Goal: Task Accomplishment & Management: Complete application form

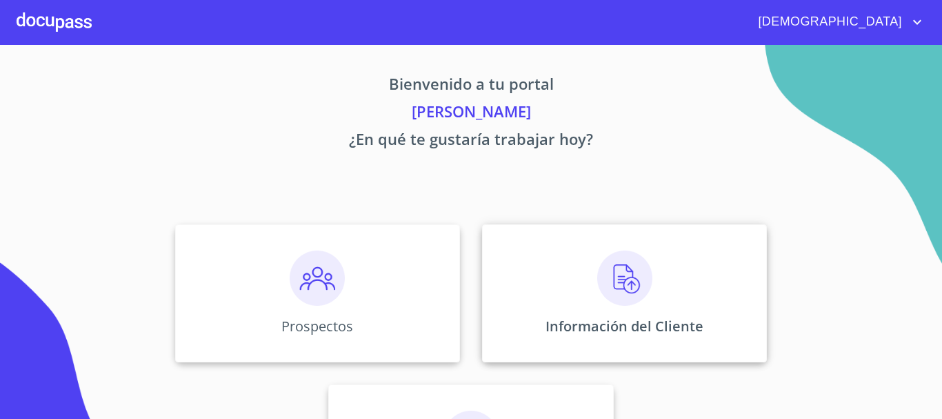
click at [609, 274] on img at bounding box center [624, 277] width 55 height 55
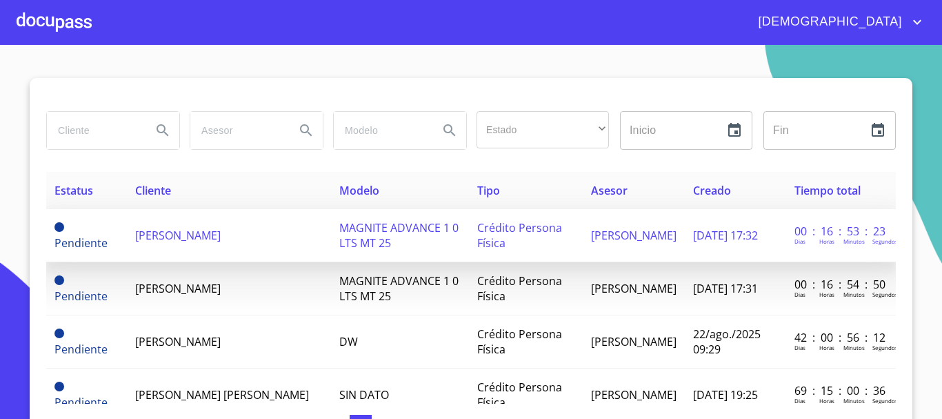
click at [249, 224] on td "[PERSON_NAME]" at bounding box center [229, 235] width 204 height 53
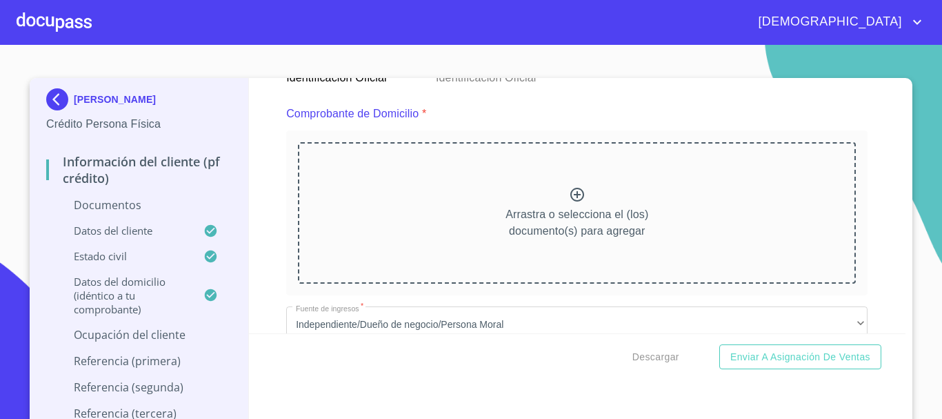
scroll to position [690, 0]
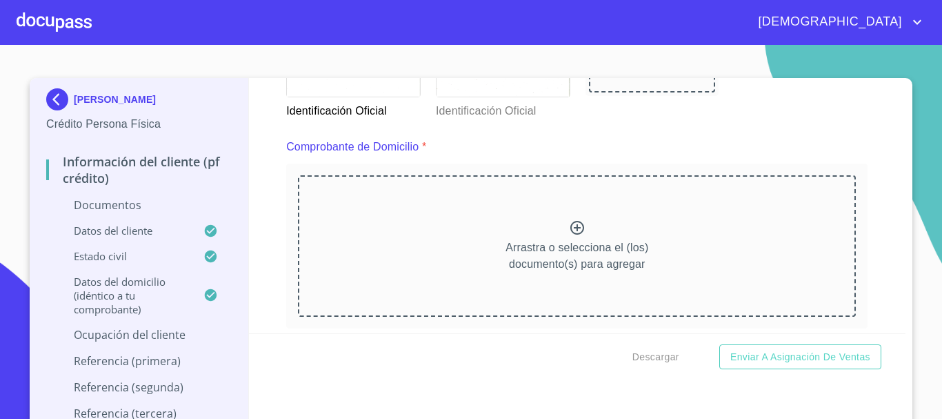
click at [572, 232] on icon at bounding box center [577, 227] width 17 height 17
click at [570, 231] on icon at bounding box center [577, 228] width 14 height 14
drag, startPoint x: 578, startPoint y: 216, endPoint x: 569, endPoint y: 221, distance: 10.2
click at [569, 221] on div "Arrastra o selecciona el (los) documento(s) para agregar" at bounding box center [577, 245] width 558 height 141
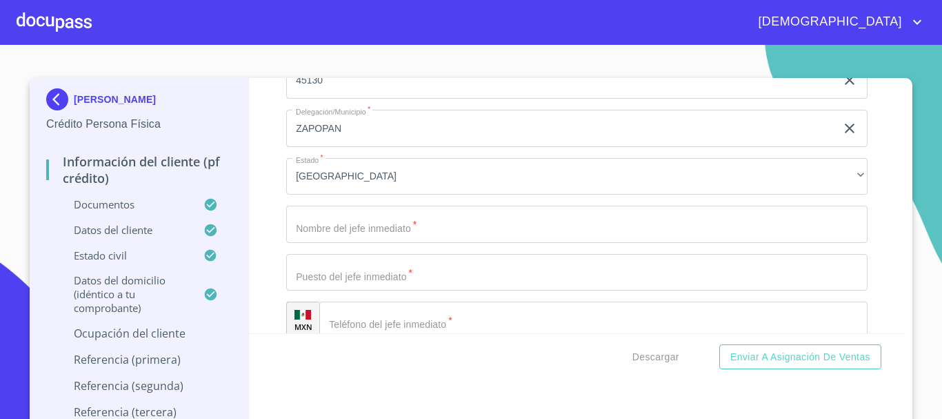
scroll to position [6500, 0]
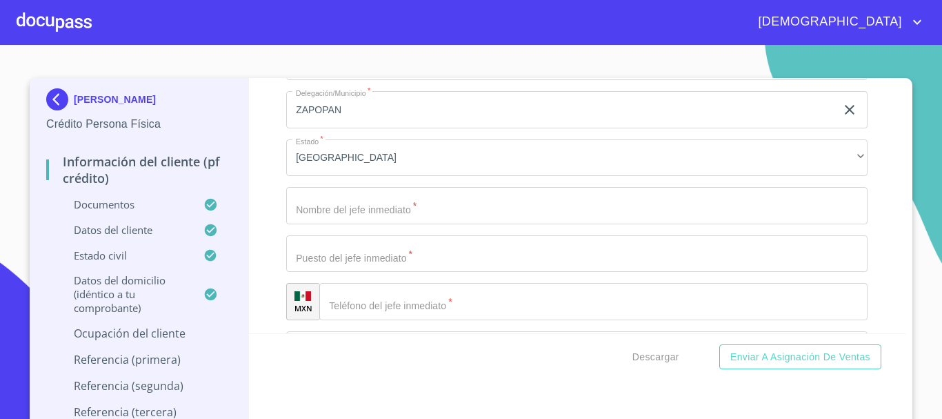
drag, startPoint x: 420, startPoint y: 225, endPoint x: 411, endPoint y: 212, distance: 15.3
click at [419, 220] on input "Documento de identificación.   *" at bounding box center [576, 205] width 581 height 37
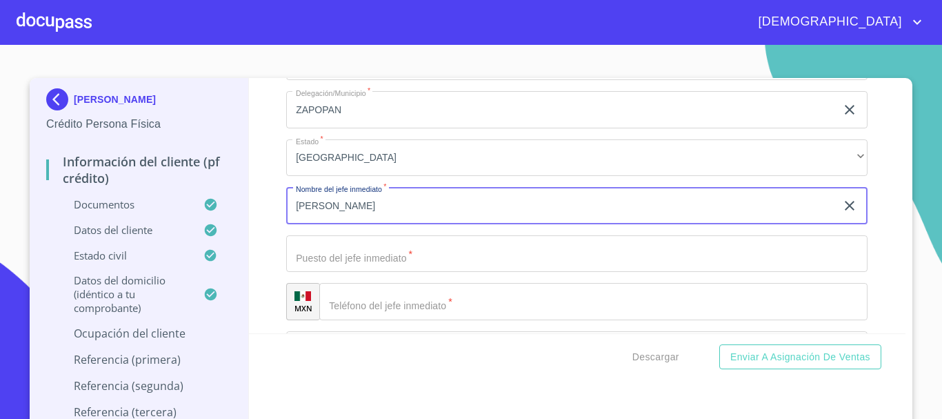
type input "[PERSON_NAME]"
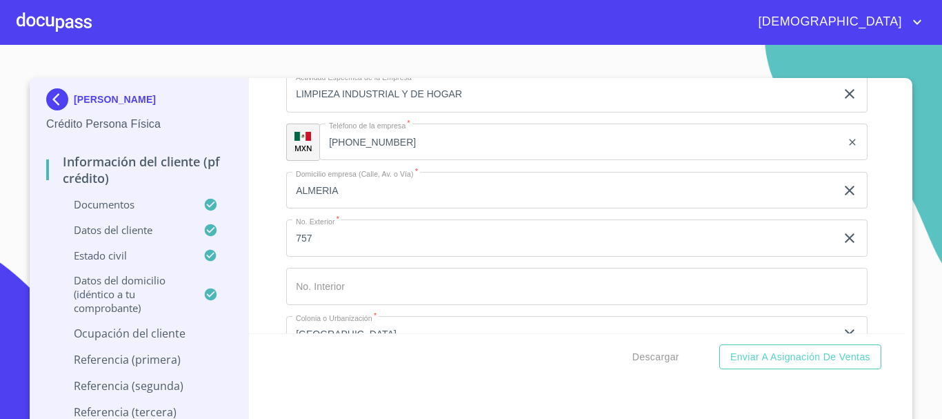
scroll to position [6155, 0]
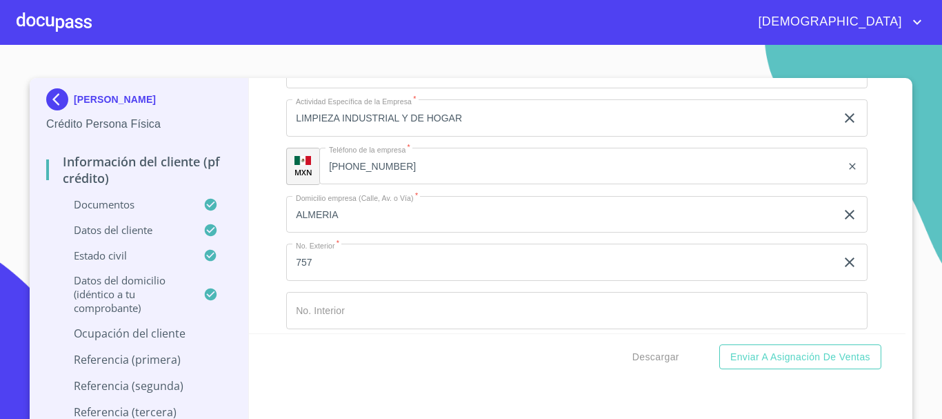
type input "DIRECTOR GENERAL"
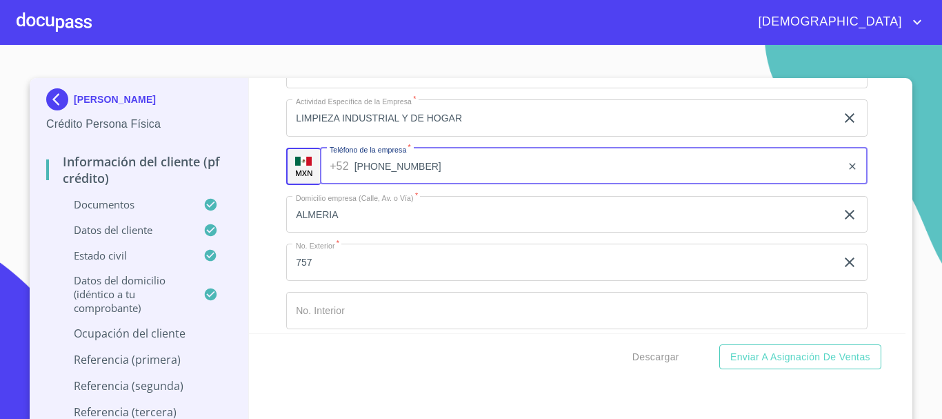
drag, startPoint x: 386, startPoint y: 183, endPoint x: 339, endPoint y: 182, distance: 46.9
click at [339, 182] on div "[PHONE_NUMBER] ​" at bounding box center [594, 166] width 548 height 37
click at [411, 185] on input "[PHONE_NUMBER]" at bounding box center [599, 166] width 488 height 37
drag, startPoint x: 412, startPoint y: 184, endPoint x: 347, endPoint y: 181, distance: 65.6
click at [347, 181] on div "[PHONE_NUMBER] ​" at bounding box center [594, 166] width 548 height 37
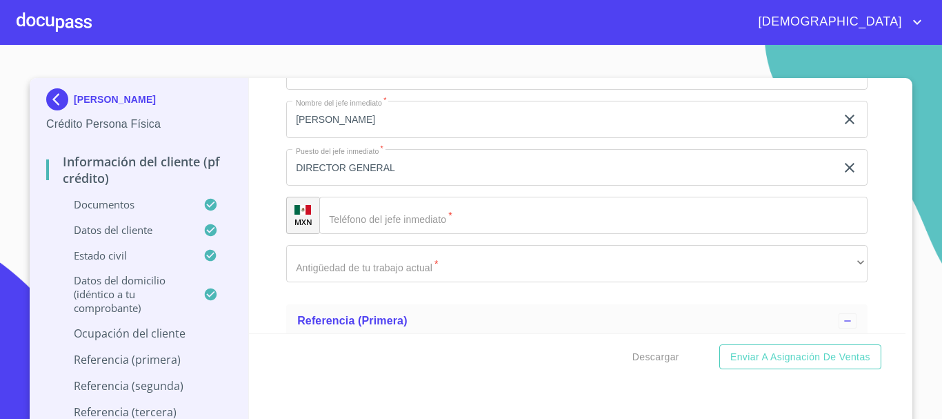
scroll to position [6569, 0]
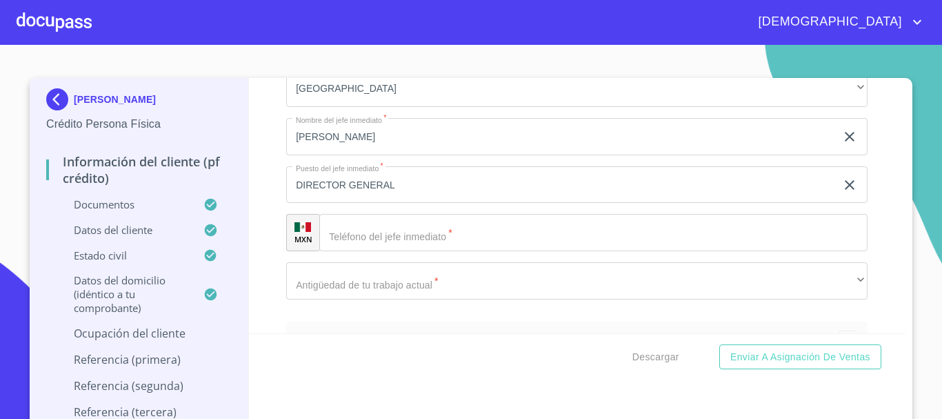
drag, startPoint x: 370, startPoint y: 257, endPoint x: 379, endPoint y: 250, distance: 11.9
click at [375, 251] on input "Documento de identificación.   *" at bounding box center [593, 232] width 548 height 37
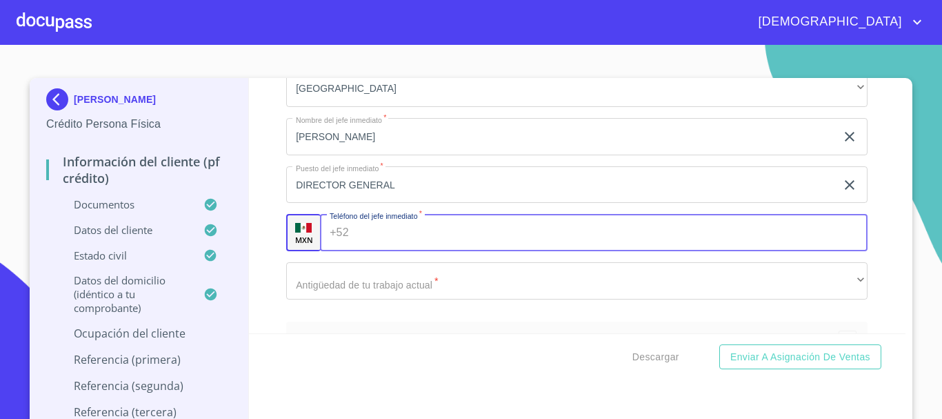
paste input "[PHONE_NUMBER]"
click at [458, 241] on input "[PHONE_NUMBER]" at bounding box center [599, 232] width 488 height 37
type input "[PHONE_NUMBER]"
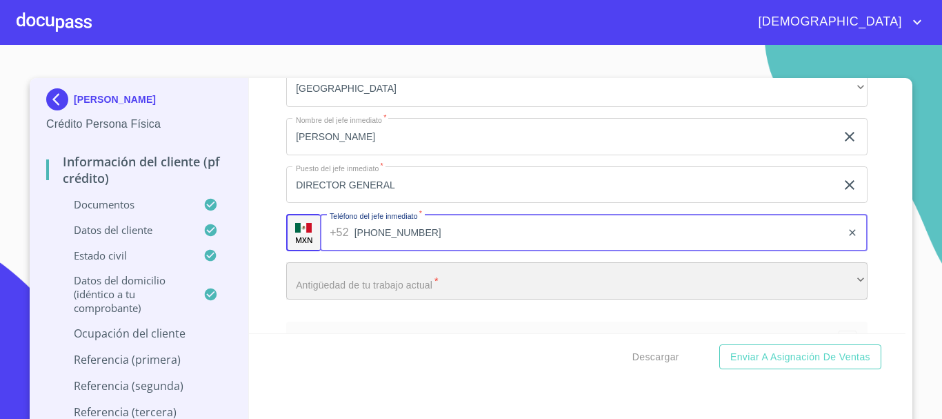
click at [401, 298] on div "​" at bounding box center [576, 280] width 581 height 37
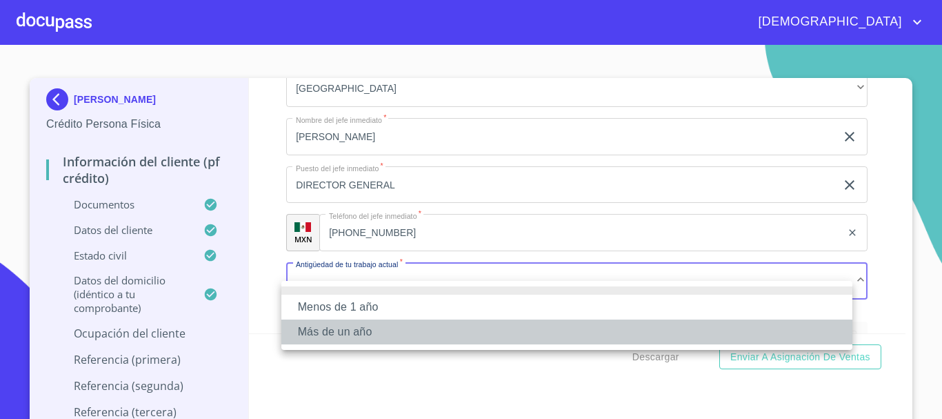
click at [377, 323] on li "Más de un año" at bounding box center [566, 331] width 571 height 25
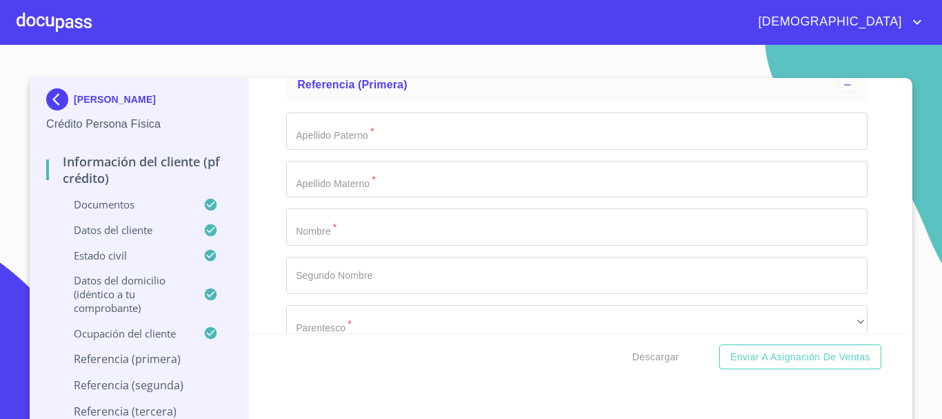
scroll to position [6845, 0]
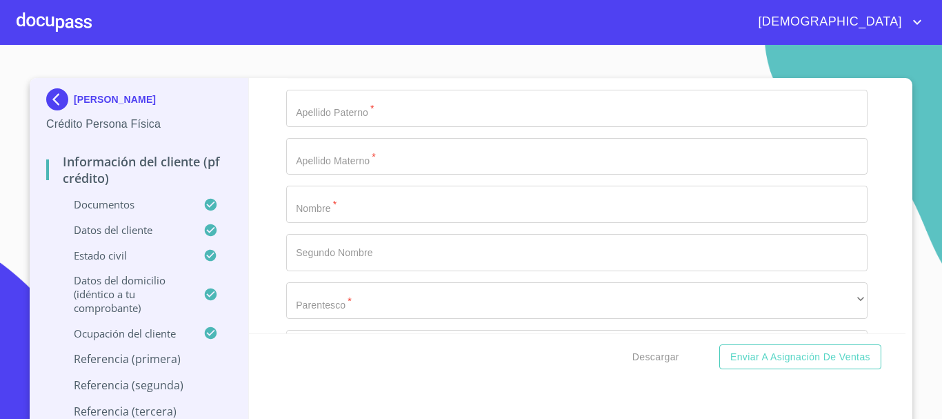
click at [375, 127] on input "Documento de identificación.   *" at bounding box center [576, 108] width 581 height 37
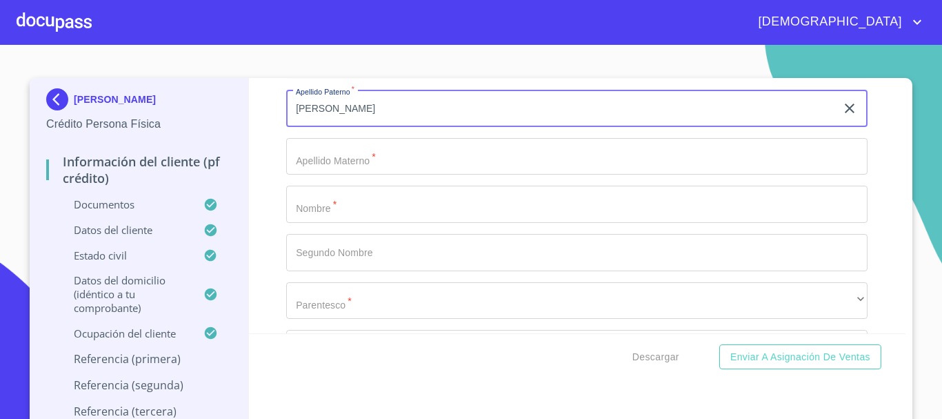
type input "[PERSON_NAME]"
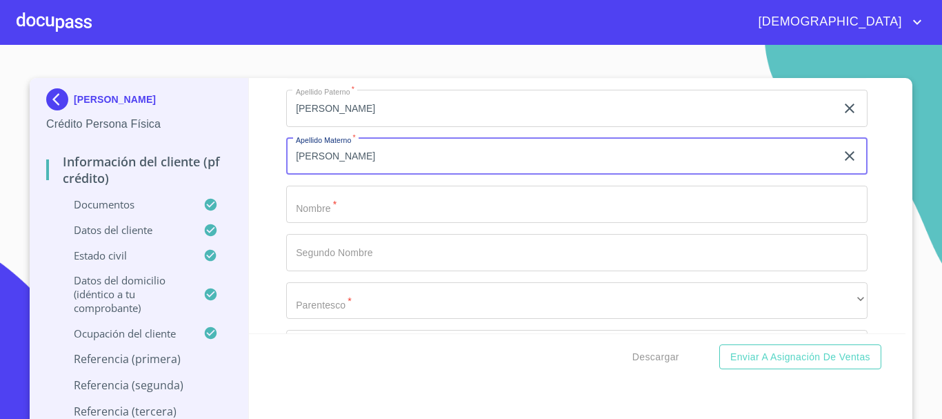
type input "[PERSON_NAME]"
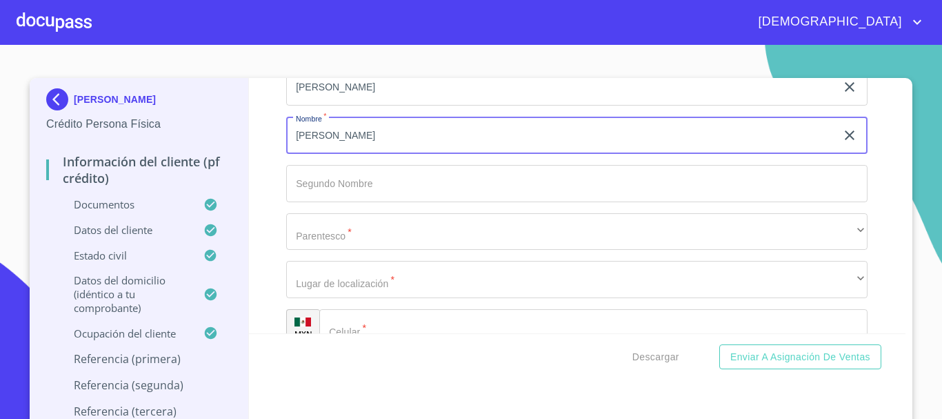
type input "[PERSON_NAME]"
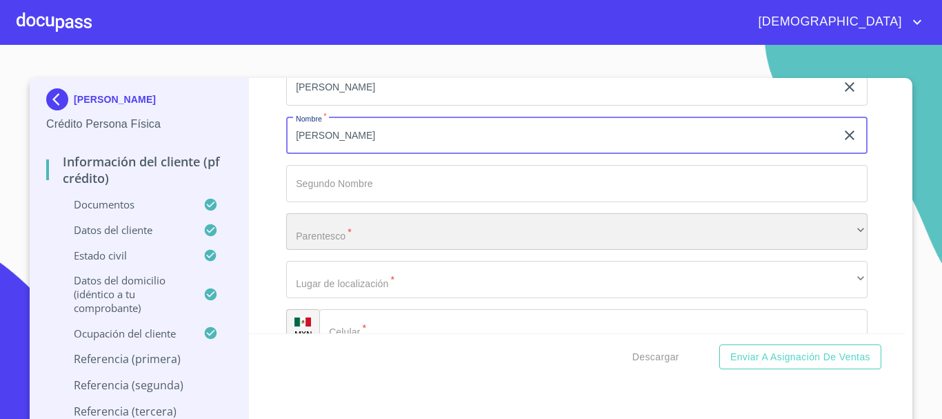
click at [357, 237] on div "​" at bounding box center [576, 231] width 581 height 37
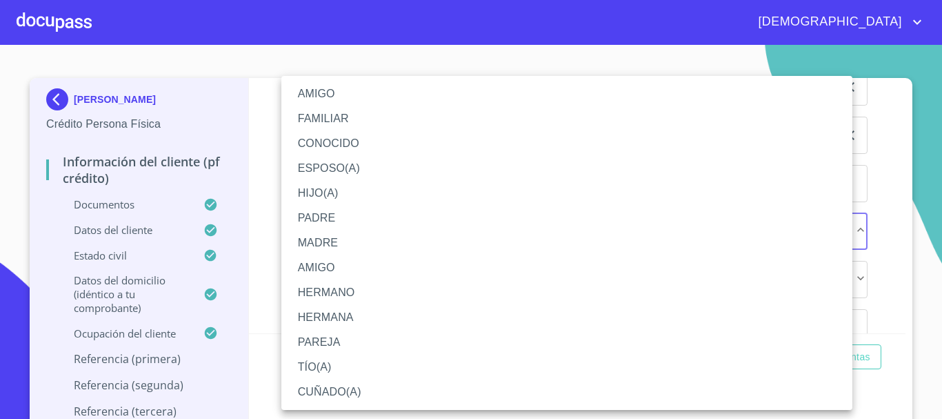
click at [335, 97] on li "AMIGO" at bounding box center [566, 93] width 571 height 25
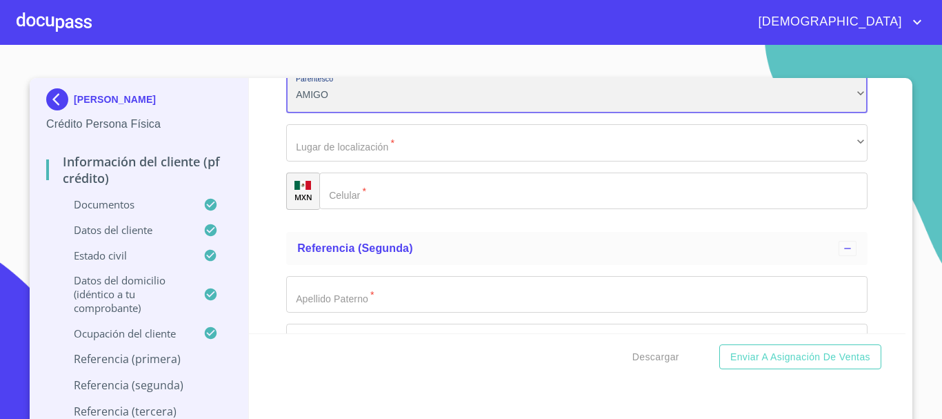
scroll to position [7052, 0]
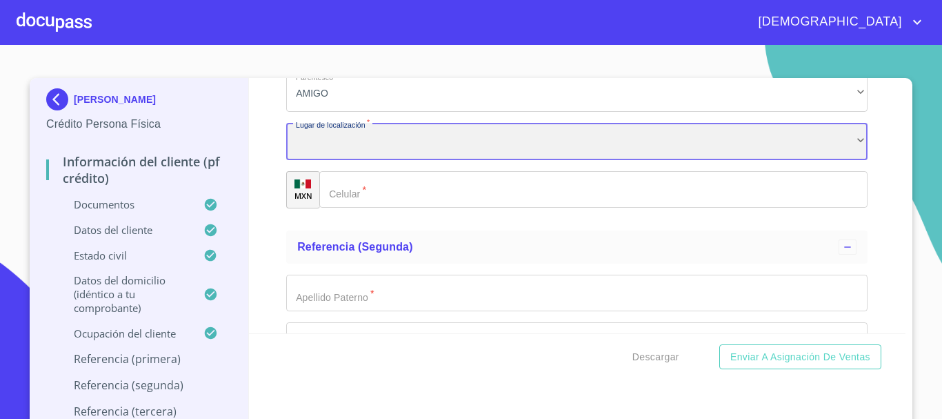
click at [354, 159] on div "​" at bounding box center [576, 141] width 581 height 37
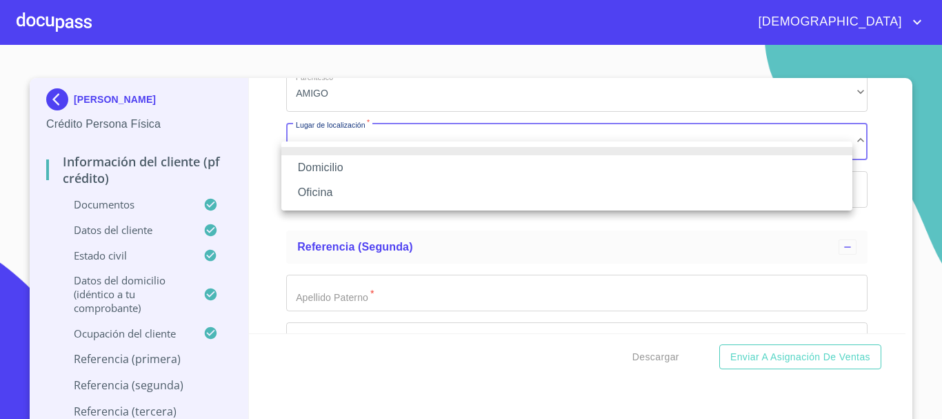
click at [348, 160] on li "Domicilio" at bounding box center [566, 167] width 571 height 25
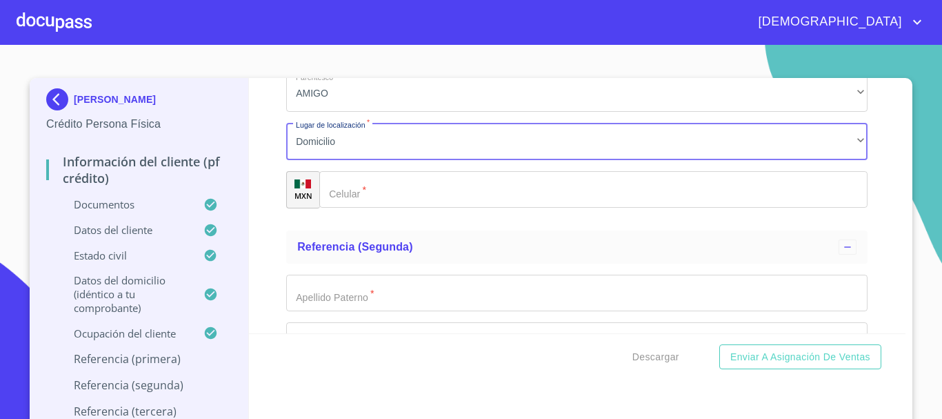
click at [374, 203] on input "Documento de identificación.   *" at bounding box center [593, 189] width 548 height 37
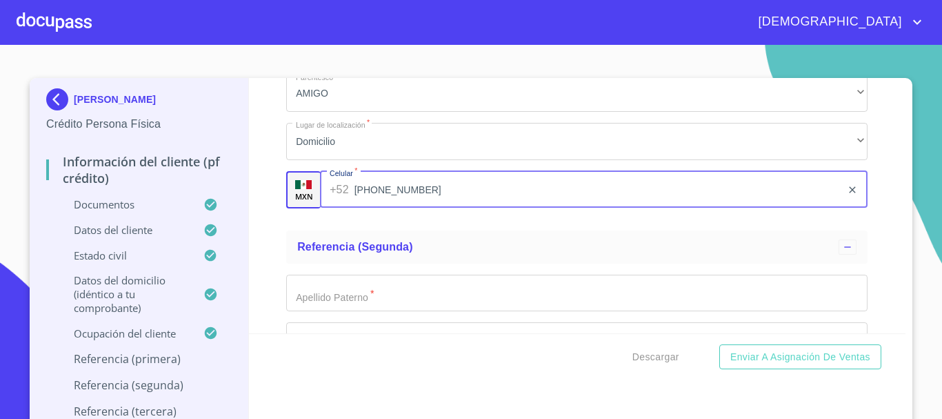
type input "[PHONE_NUMBER]"
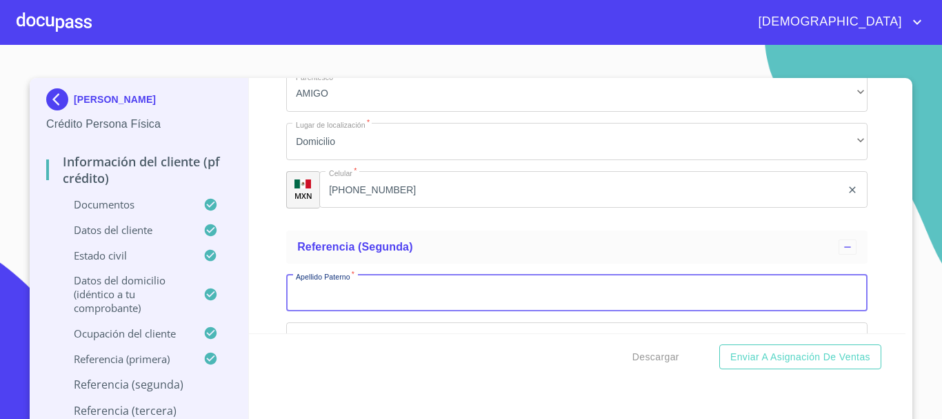
click at [368, 307] on input "Documento de identificación.   *" at bounding box center [576, 293] width 581 height 37
type input "[PERSON_NAME]"
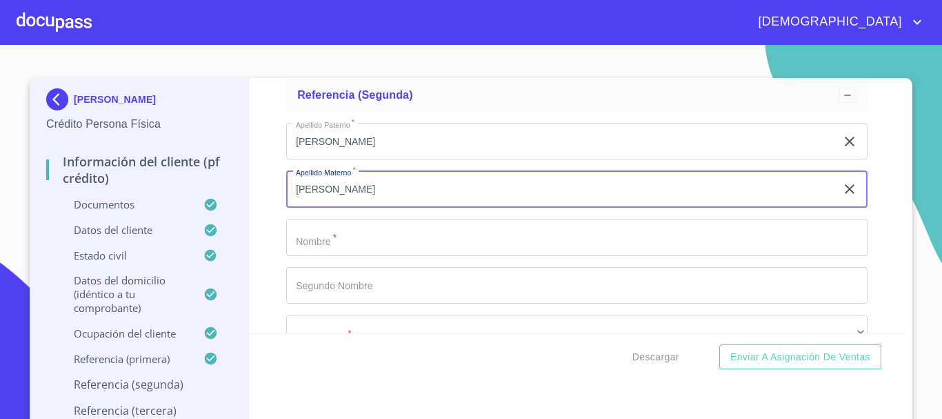
type input "[PERSON_NAME]"
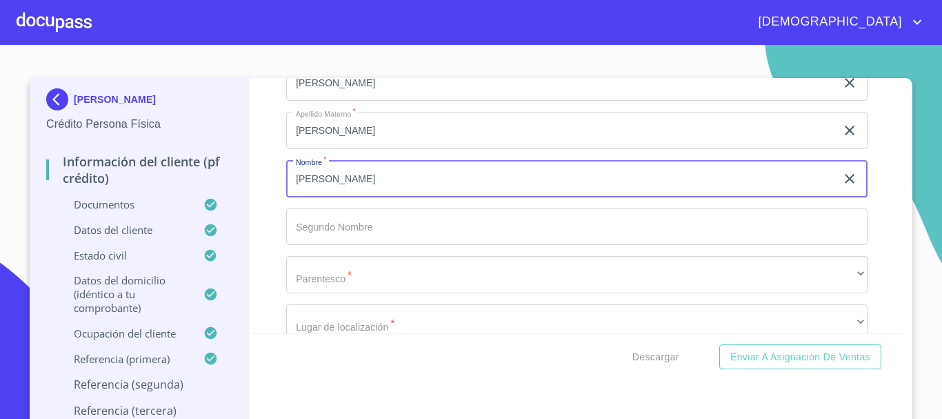
scroll to position [7342, 0]
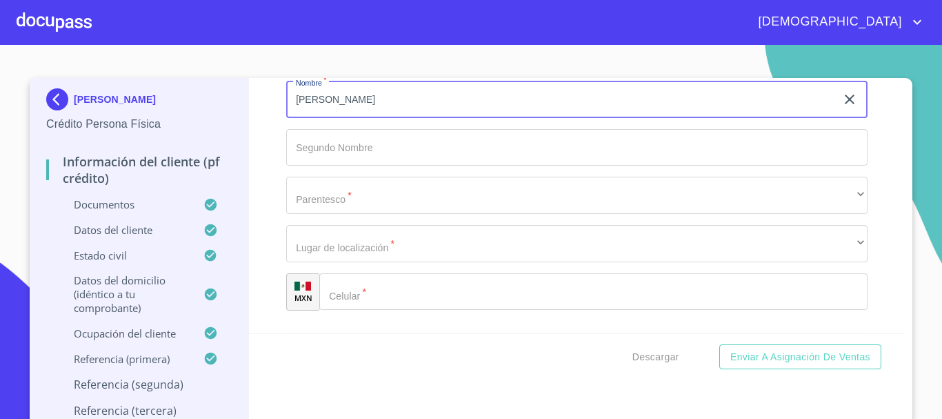
type input "[PERSON_NAME]"
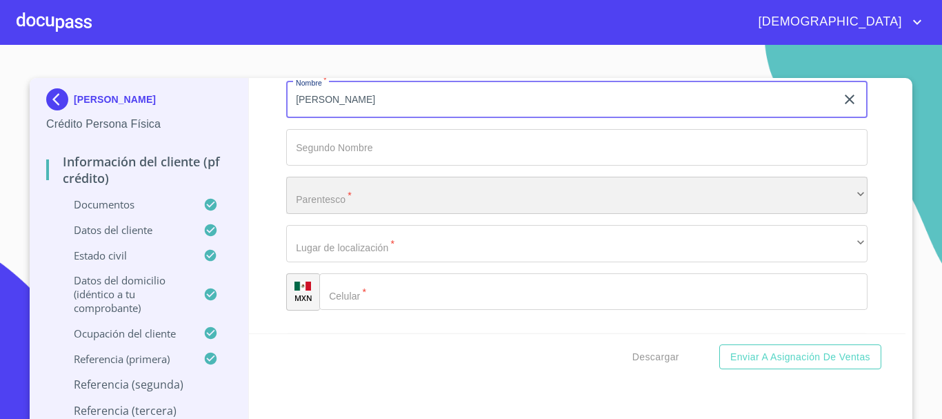
click at [382, 203] on div "​" at bounding box center [576, 195] width 581 height 37
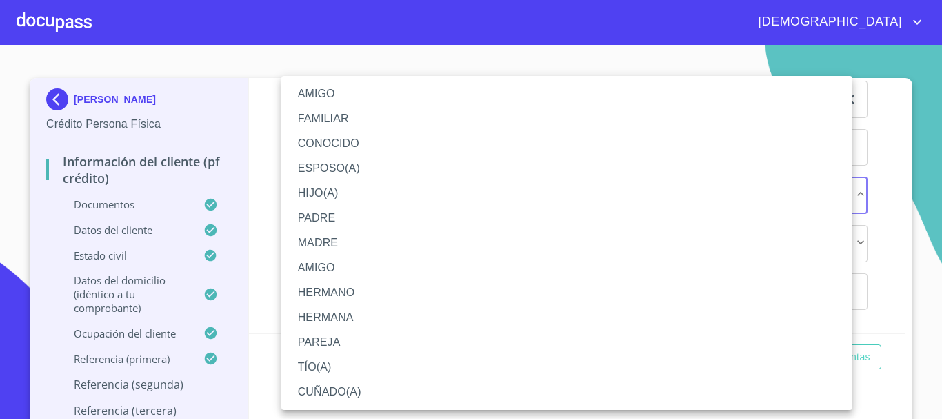
click at [330, 97] on li "AMIGO" at bounding box center [566, 93] width 571 height 25
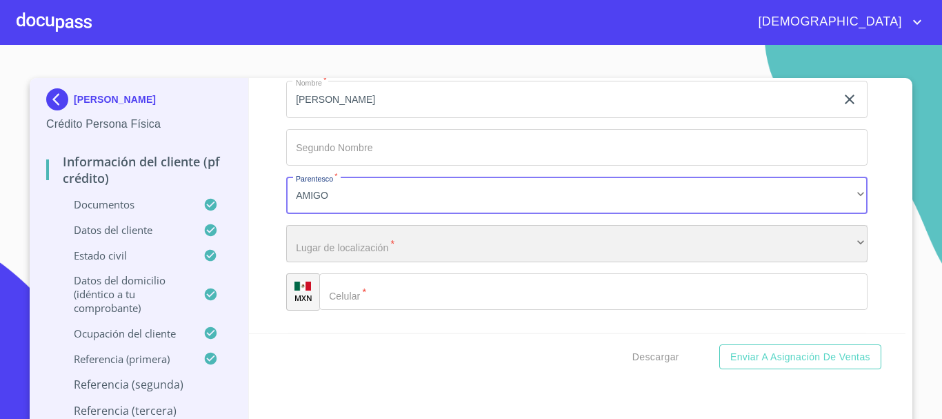
click at [339, 262] on div "​" at bounding box center [576, 243] width 581 height 37
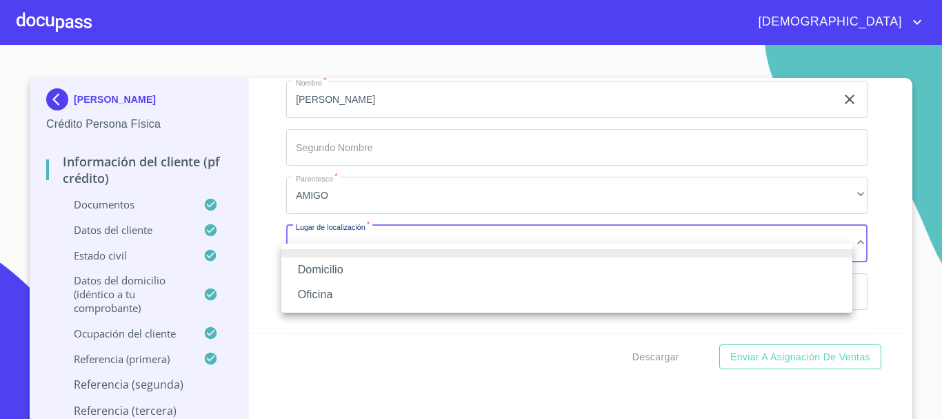
click at [346, 261] on li "Domicilio" at bounding box center [566, 269] width 571 height 25
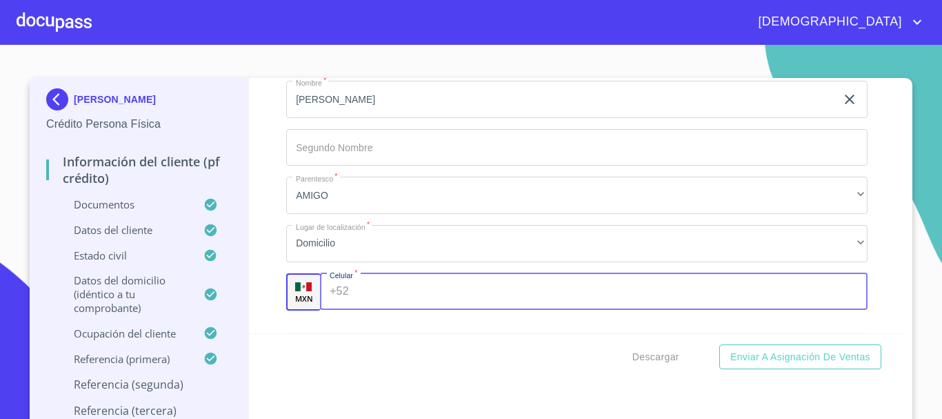
click at [374, 310] on input "Documento de identificación.   *" at bounding box center [612, 291] width 514 height 37
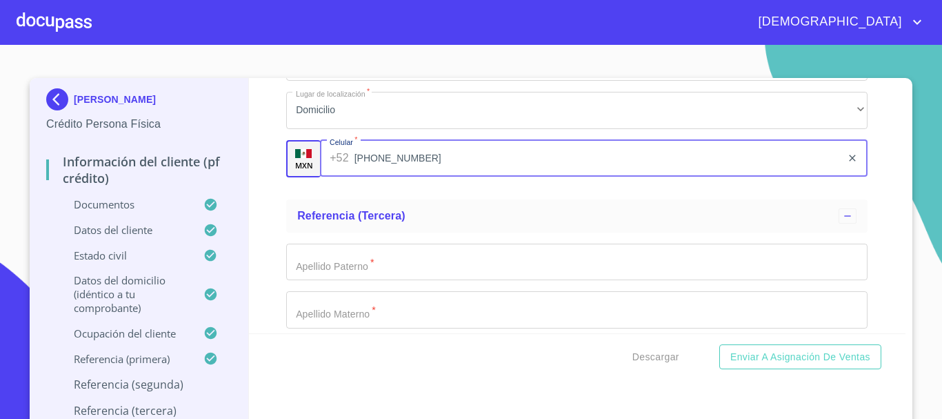
scroll to position [7480, 0]
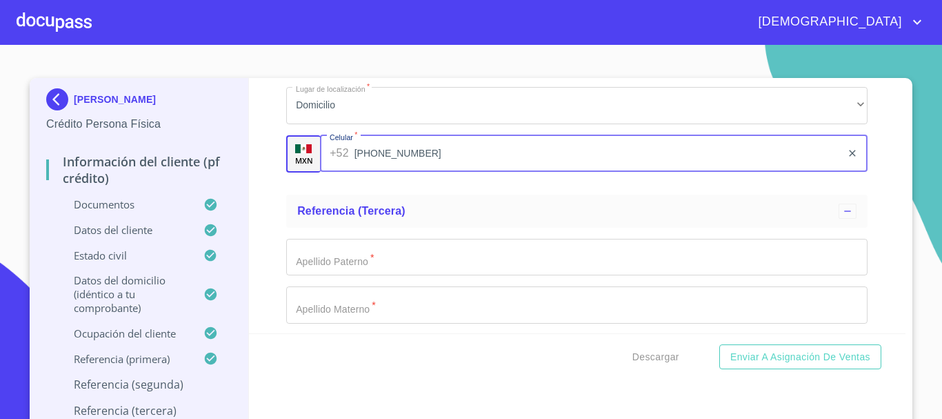
type input "[PHONE_NUMBER]"
drag, startPoint x: 381, startPoint y: 266, endPoint x: 379, endPoint y: 277, distance: 11.2
click at [379, 275] on input "Documento de identificación.   *" at bounding box center [576, 257] width 581 height 37
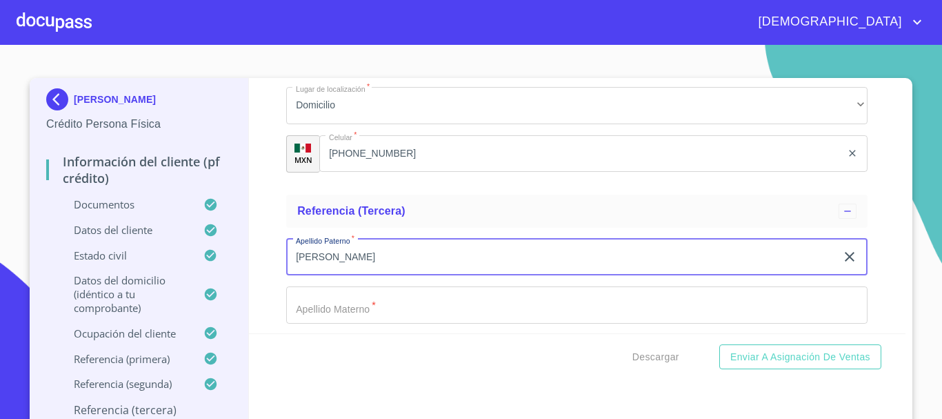
type input "[PERSON_NAME]"
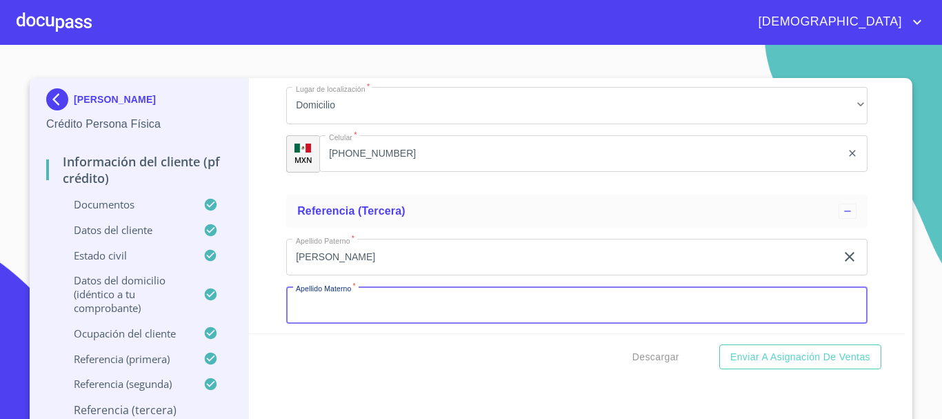
scroll to position [7486, 0]
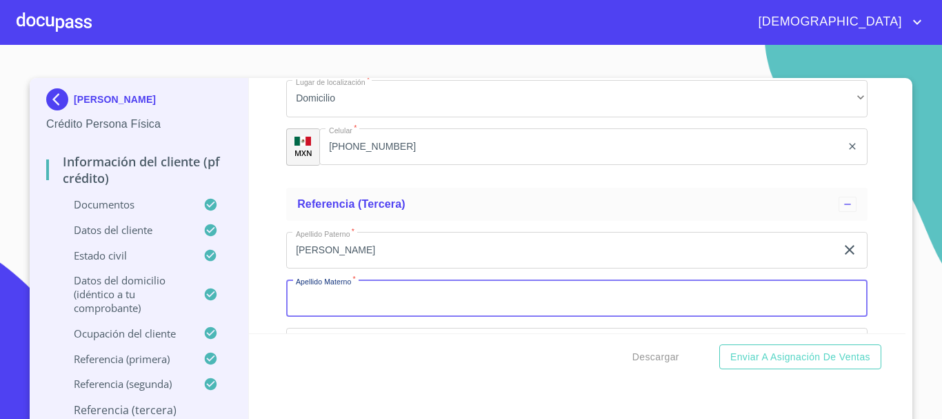
type input "Ñ"
type input "[PERSON_NAME]"
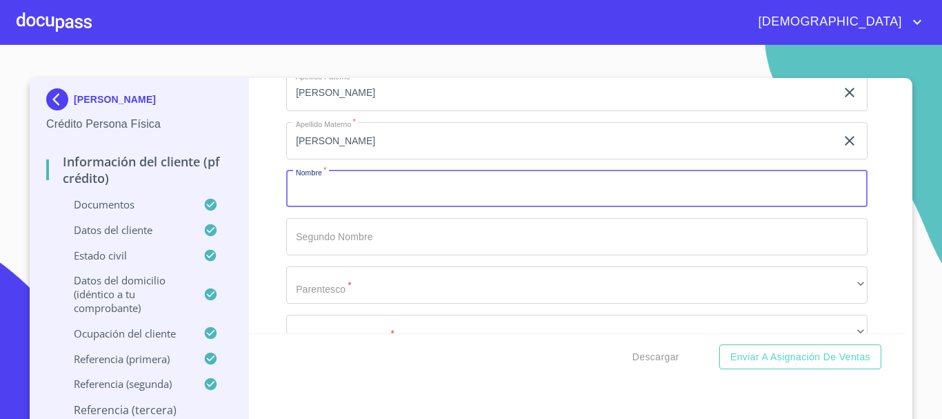
click at [299, 196] on input "Documento de identificación.   *" at bounding box center [576, 188] width 581 height 37
type input "[DEMOGRAPHIC_DATA]"
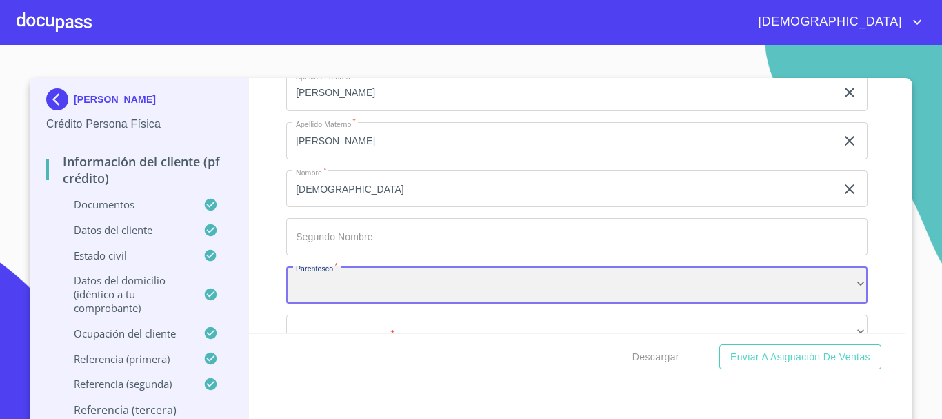
click at [330, 295] on div "​" at bounding box center [576, 284] width 581 height 37
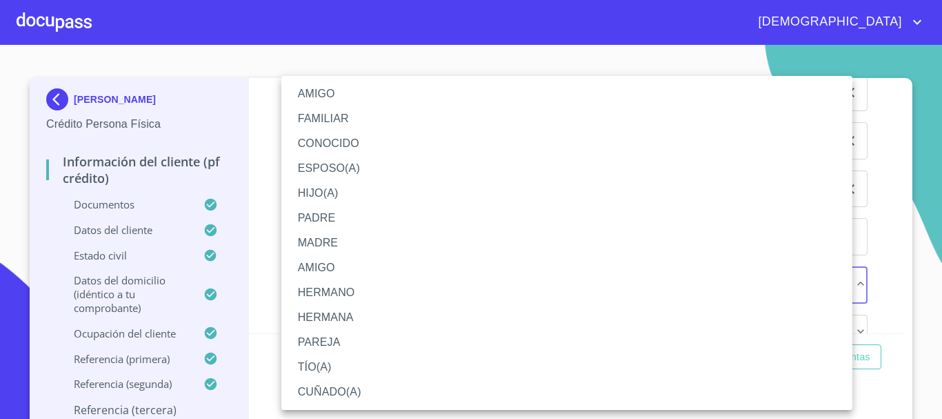
click at [343, 97] on li "AMIGO" at bounding box center [566, 93] width 571 height 25
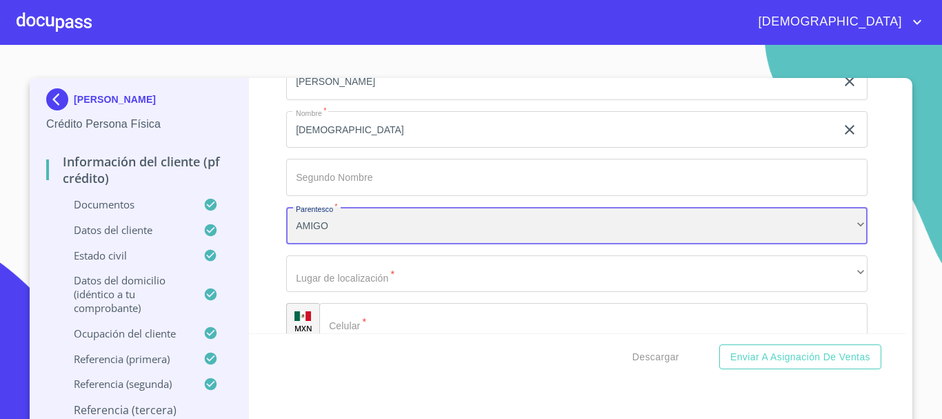
scroll to position [7782, 0]
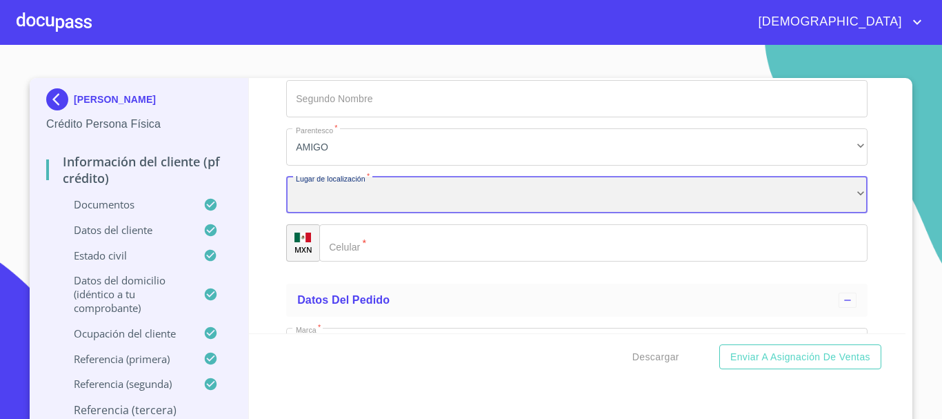
click at [355, 214] on div "​" at bounding box center [576, 195] width 581 height 37
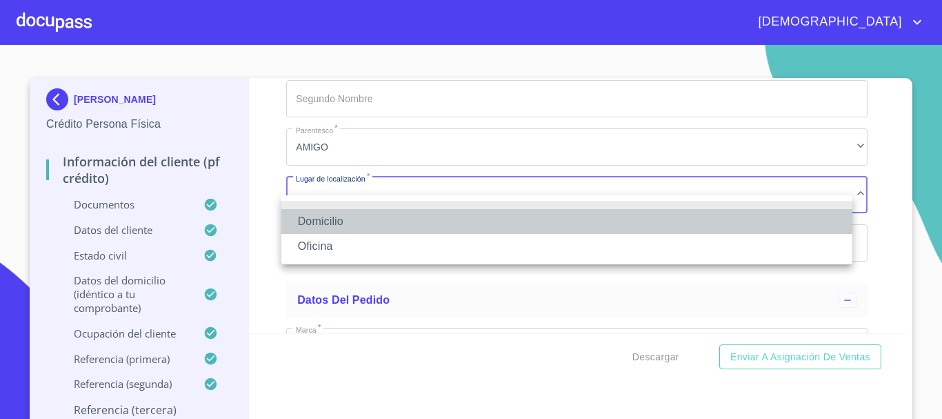
click at [355, 220] on li "Domicilio" at bounding box center [566, 221] width 571 height 25
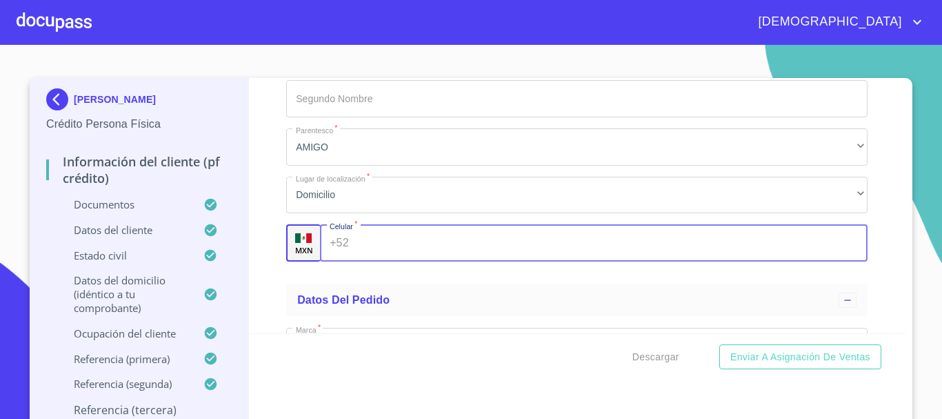
click at [362, 255] on input "Documento de identificación.   *" at bounding box center [612, 242] width 514 height 37
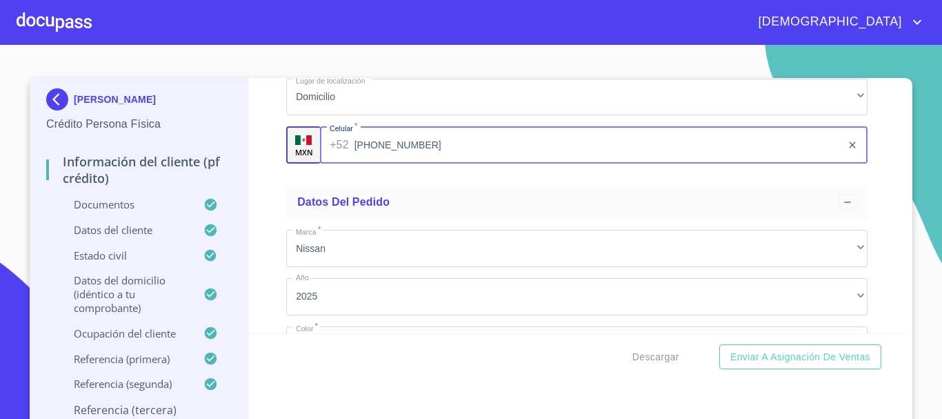
scroll to position [8038, 0]
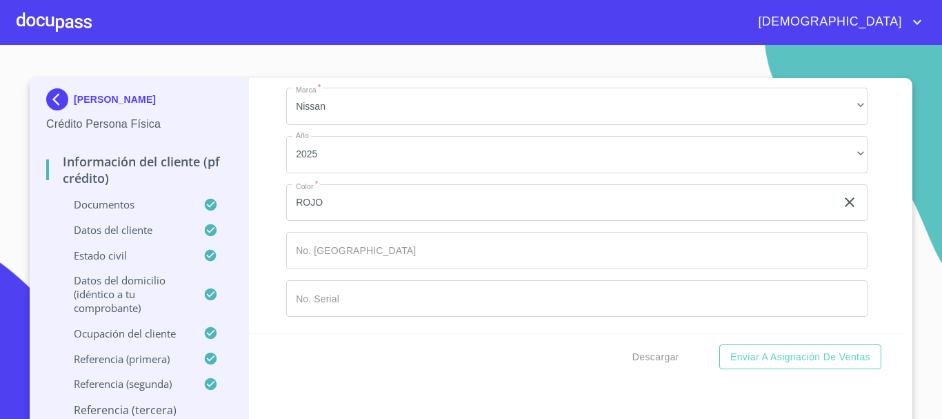
type input "[PHONE_NUMBER]"
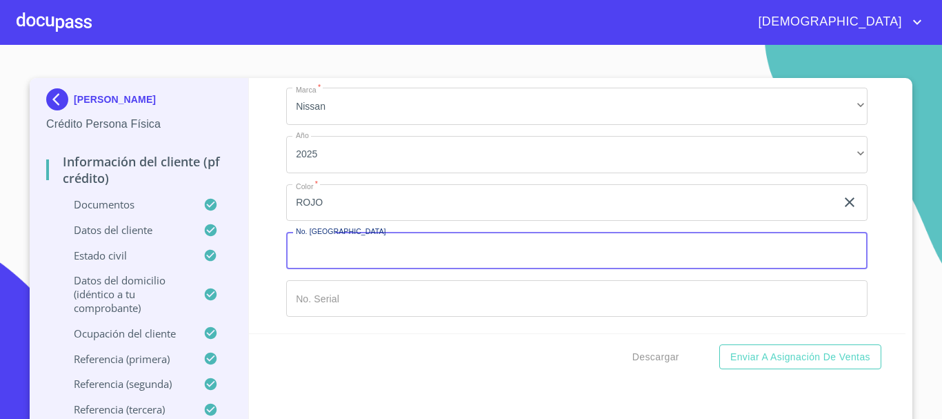
click at [411, 247] on input "Documento de identificación.   *" at bounding box center [576, 250] width 581 height 37
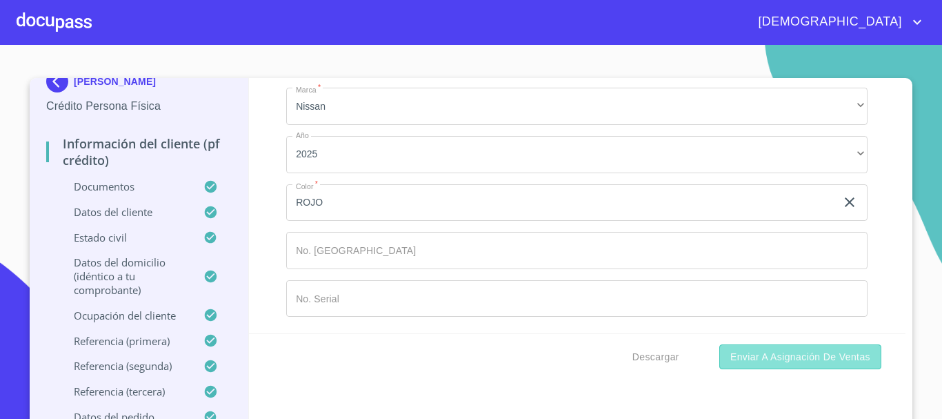
click at [808, 354] on span "Enviar a Asignación de Ventas" at bounding box center [800, 356] width 140 height 17
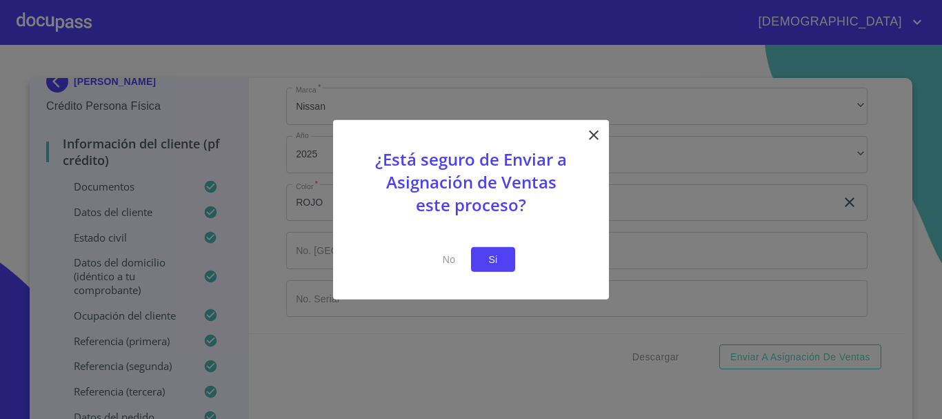
click at [503, 261] on span "Si" at bounding box center [493, 258] width 22 height 17
click at [500, 252] on span "Si" at bounding box center [493, 258] width 22 height 17
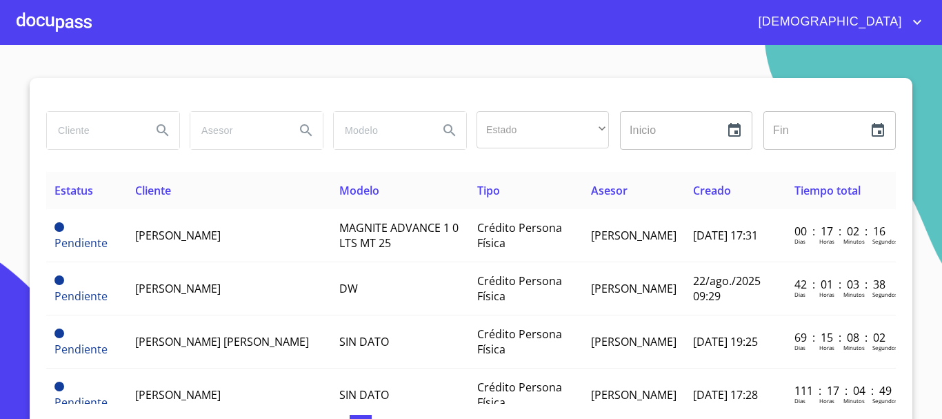
click at [119, 132] on input "search" at bounding box center [94, 130] width 94 height 37
type input "[PERSON_NAME]"
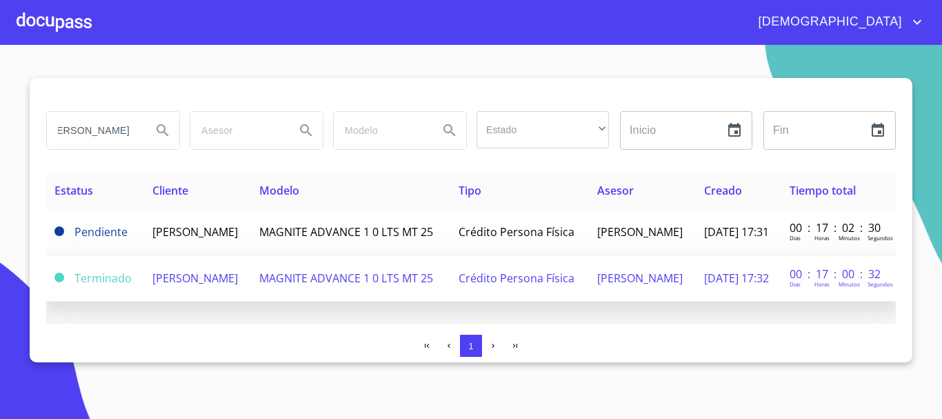
scroll to position [0, 0]
click at [550, 290] on td "Crédito Persona Física" at bounding box center [519, 278] width 139 height 46
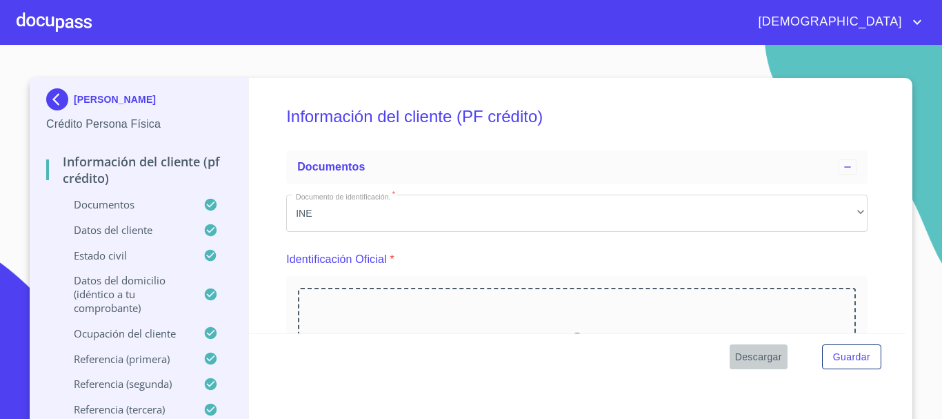
click at [759, 358] on span "Descargar" at bounding box center [758, 356] width 47 height 17
